Goal: Find contact information: Find contact information

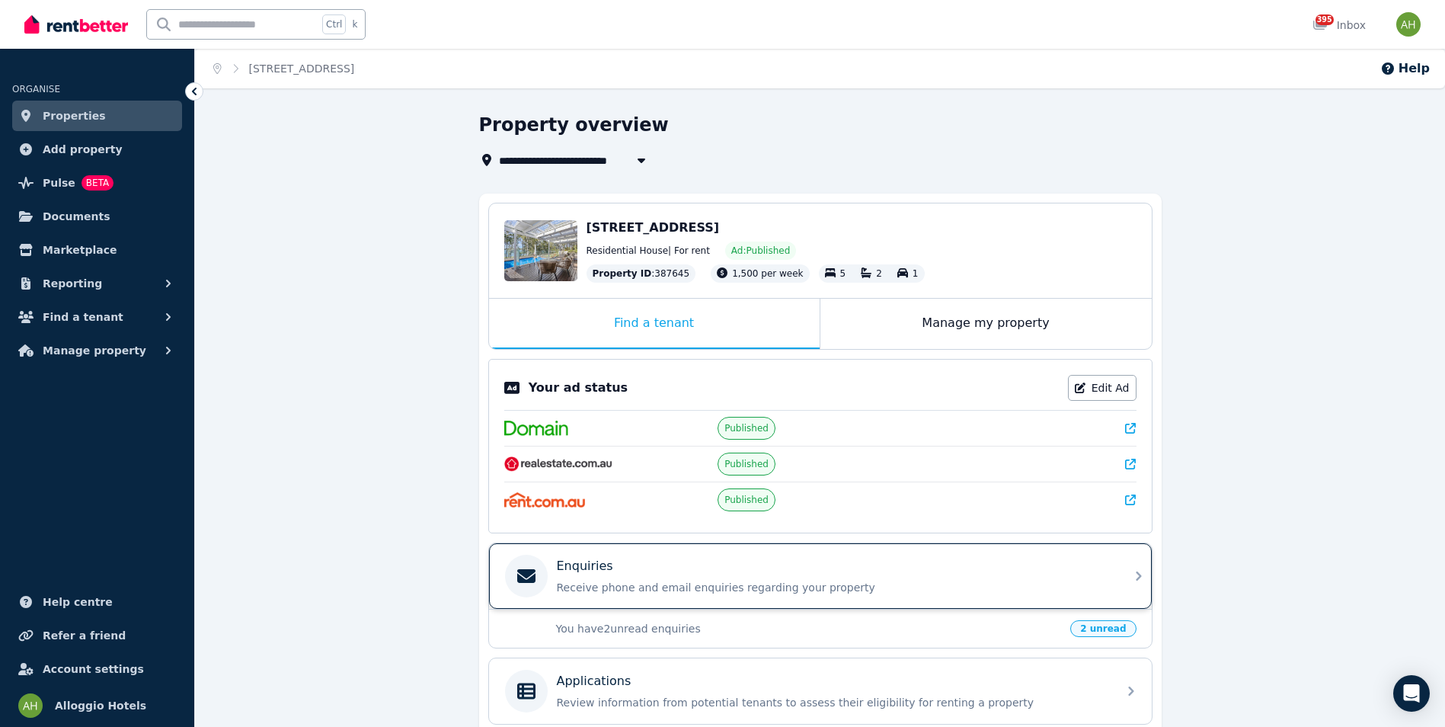
click at [845, 588] on p "Receive phone and email enquiries regarding your property" at bounding box center [833, 587] width 552 height 15
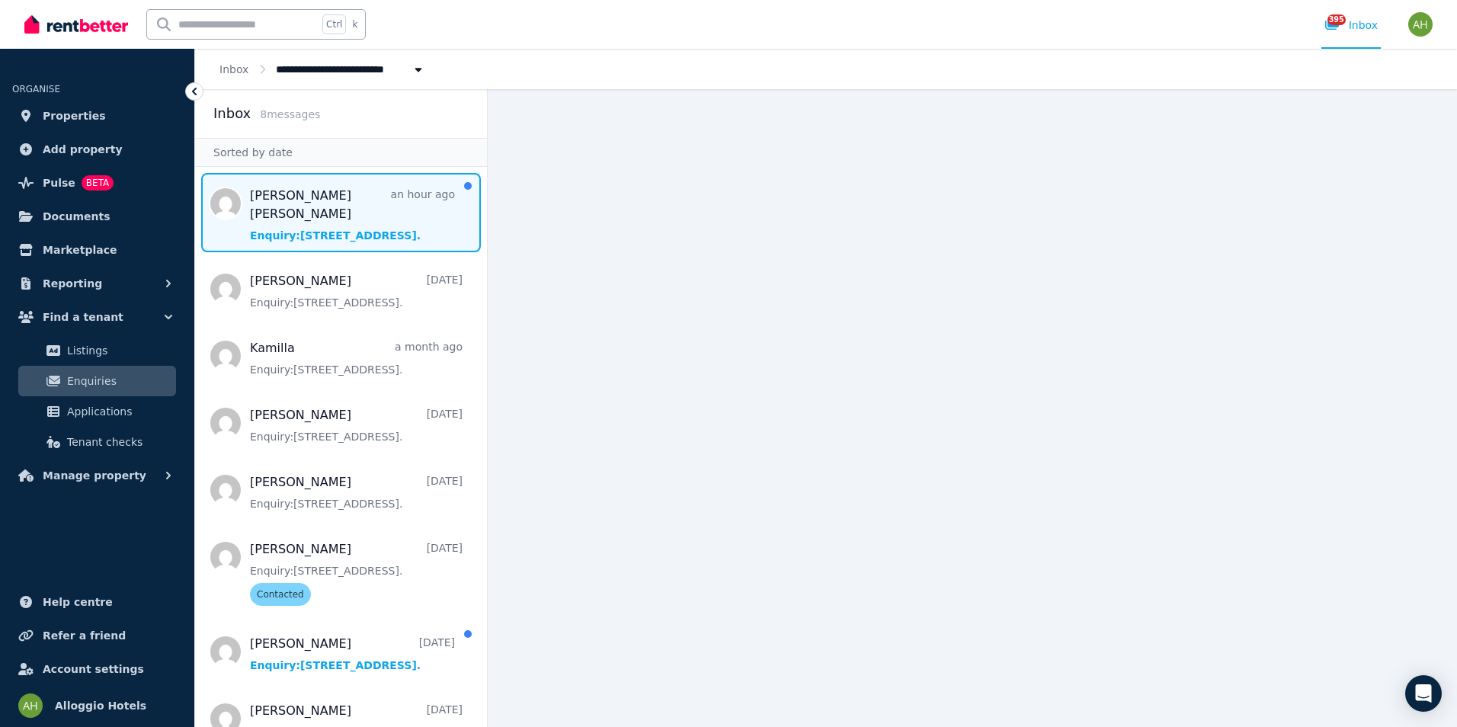
click at [391, 223] on span "Message list" at bounding box center [341, 212] width 292 height 79
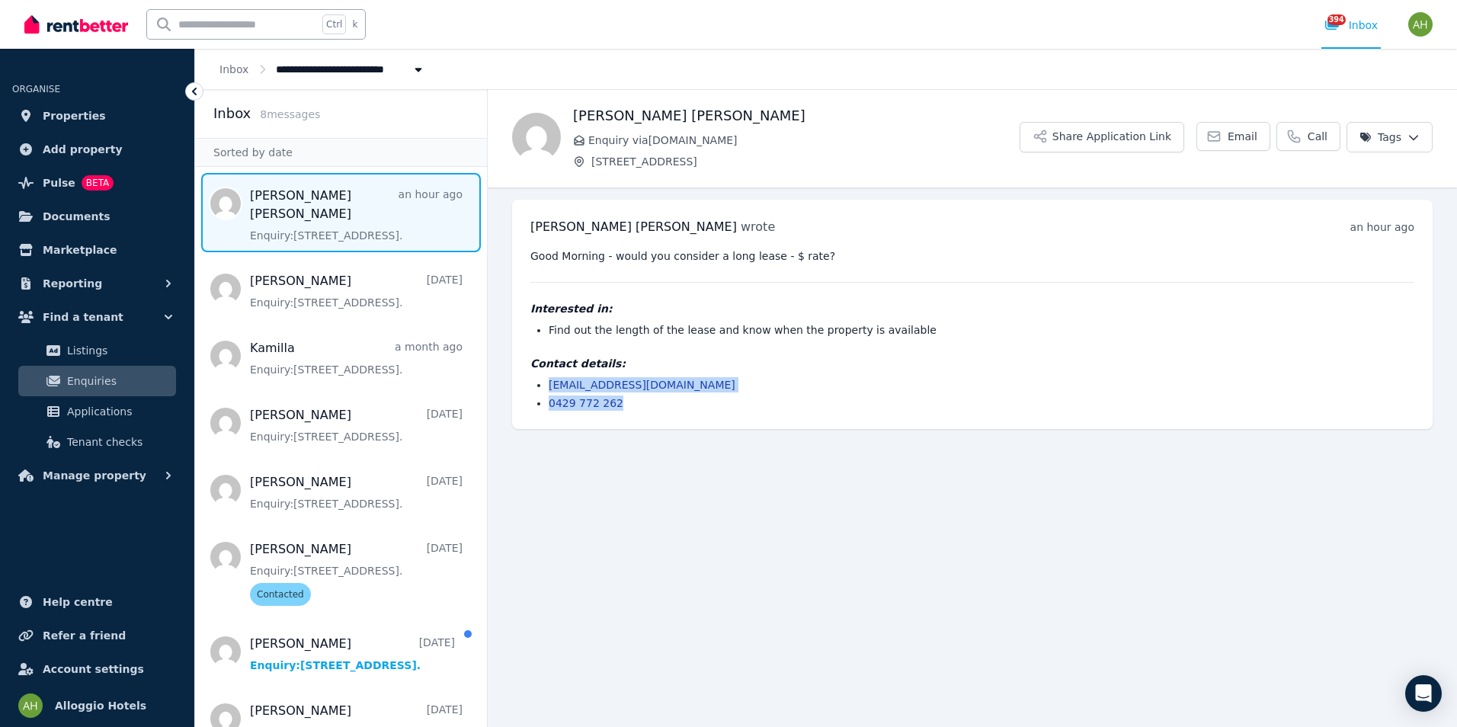
drag, startPoint x: 637, startPoint y: 399, endPoint x: 533, endPoint y: 376, distance: 107.0
click at [533, 376] on div "Contact details: [EMAIL_ADDRESS][DOMAIN_NAME] 0429 772 262" at bounding box center [972, 383] width 884 height 55
copy ul "[EMAIL_ADDRESS][DOMAIN_NAME] 0429 772 262"
